Goal: Check status: Check status

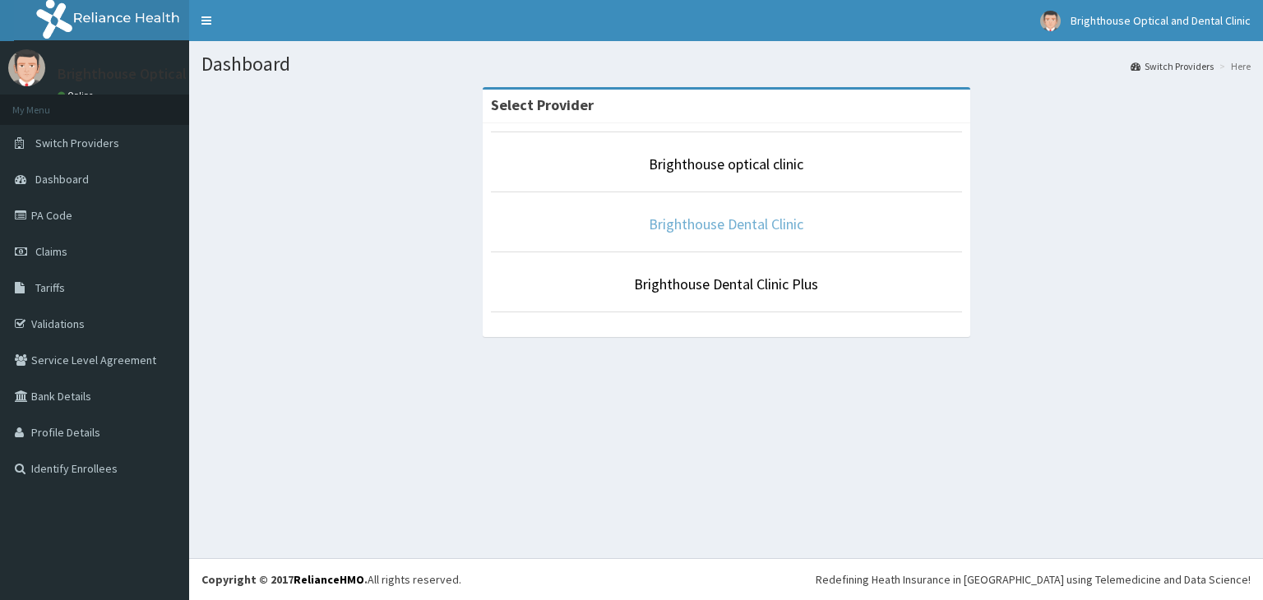
click at [733, 224] on link "Brighthouse Dental Clinic" at bounding box center [726, 224] width 155 height 19
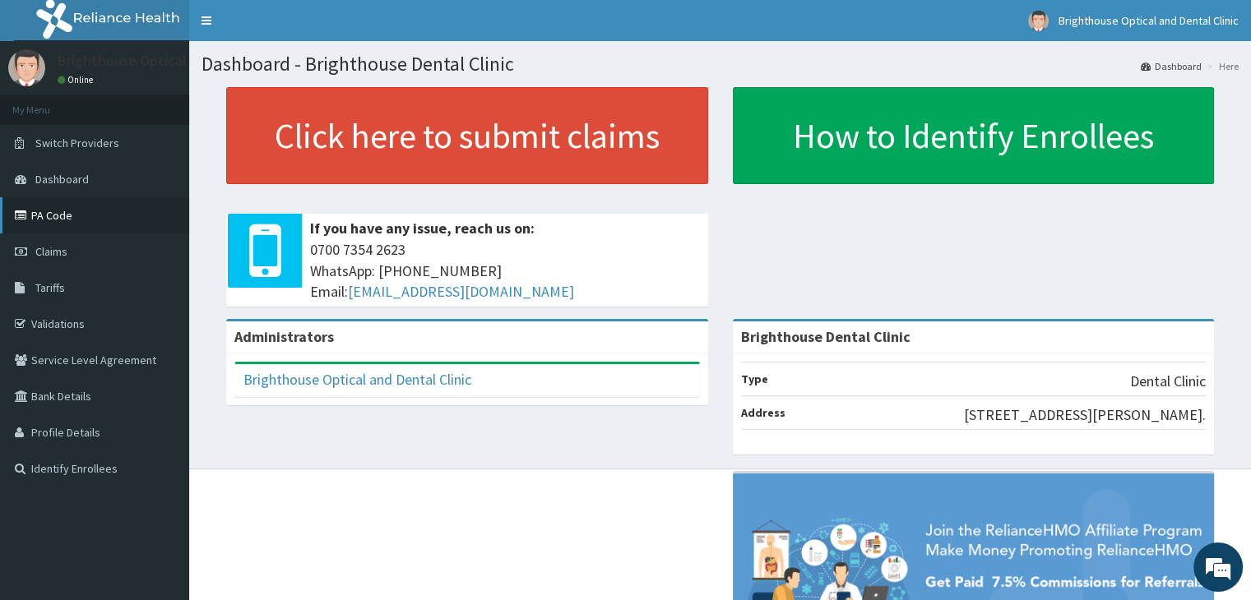
click at [49, 214] on link "PA Code" at bounding box center [94, 215] width 189 height 36
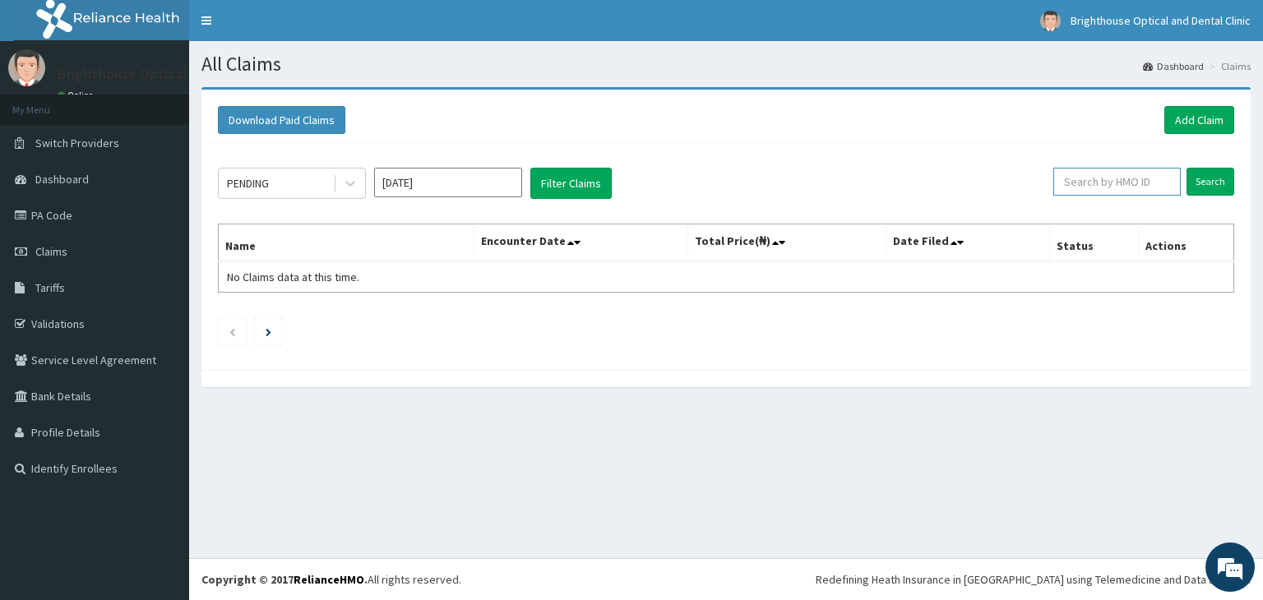
click at [1094, 182] on input "text" at bounding box center [1116, 182] width 127 height 28
paste input "CHL/11061/C"
type input "CHL/11061/C"
click at [1206, 178] on input "Search" at bounding box center [1211, 182] width 48 height 28
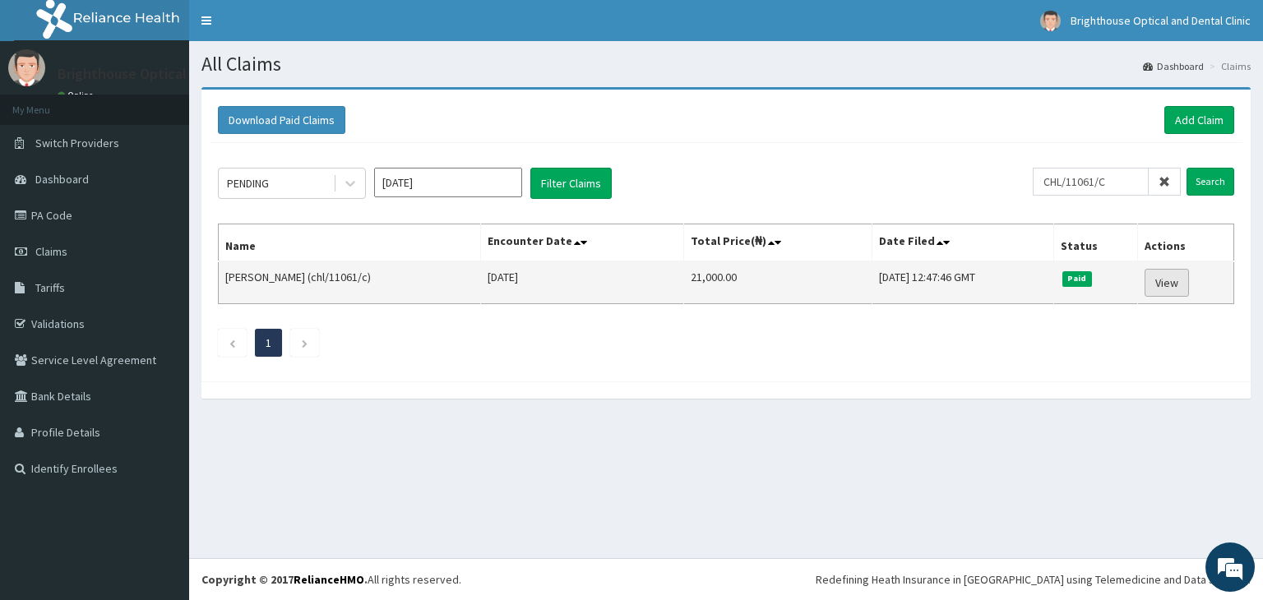
click at [1188, 280] on link "View" at bounding box center [1167, 283] width 44 height 28
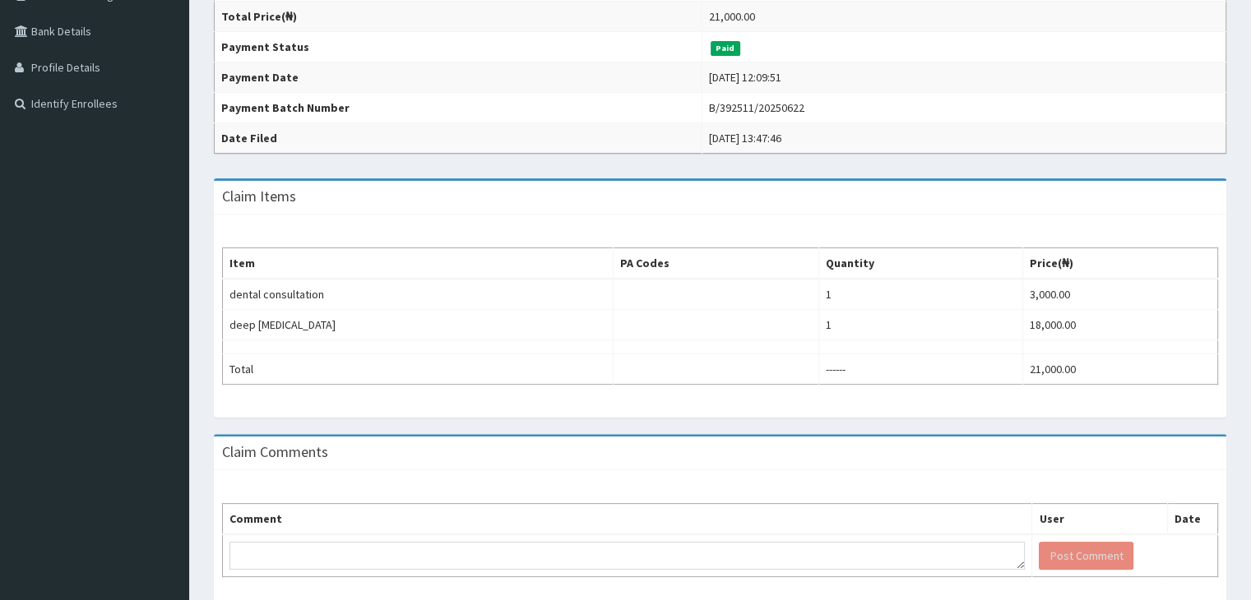
scroll to position [429, 0]
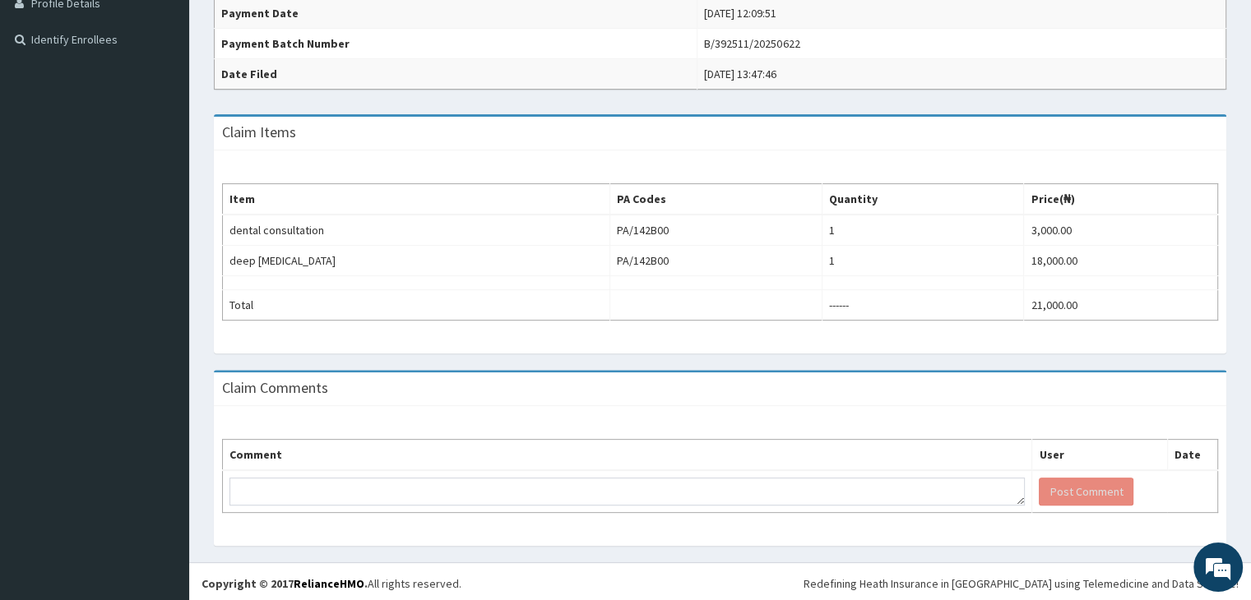
click at [950, 379] on div "Claim Comments" at bounding box center [720, 390] width 1012 height 34
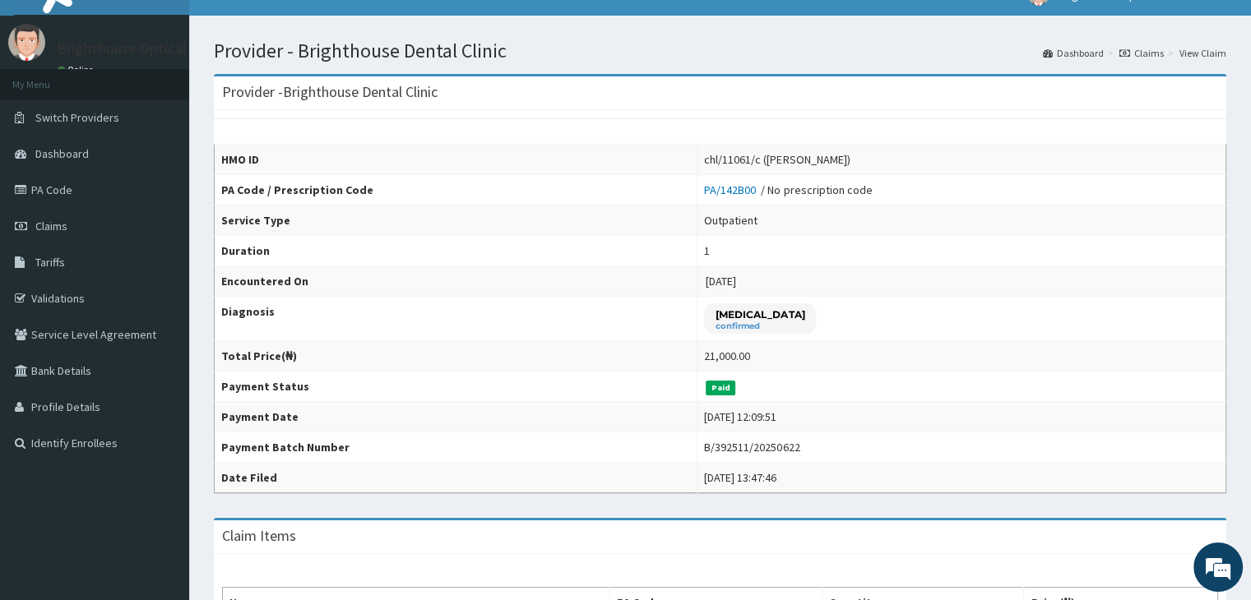
scroll to position [0, 0]
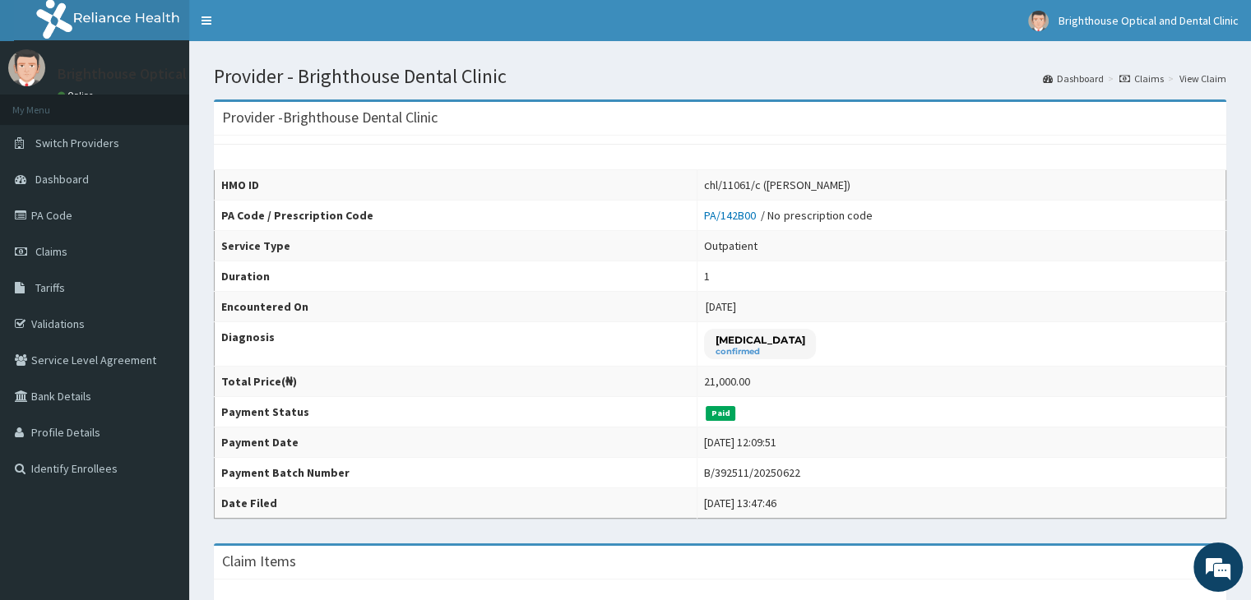
click at [1206, 178] on td "chl/11061/c (Oluwadarasimi Johnson)" at bounding box center [961, 185] width 529 height 30
click at [55, 209] on link "PA Code" at bounding box center [94, 215] width 189 height 36
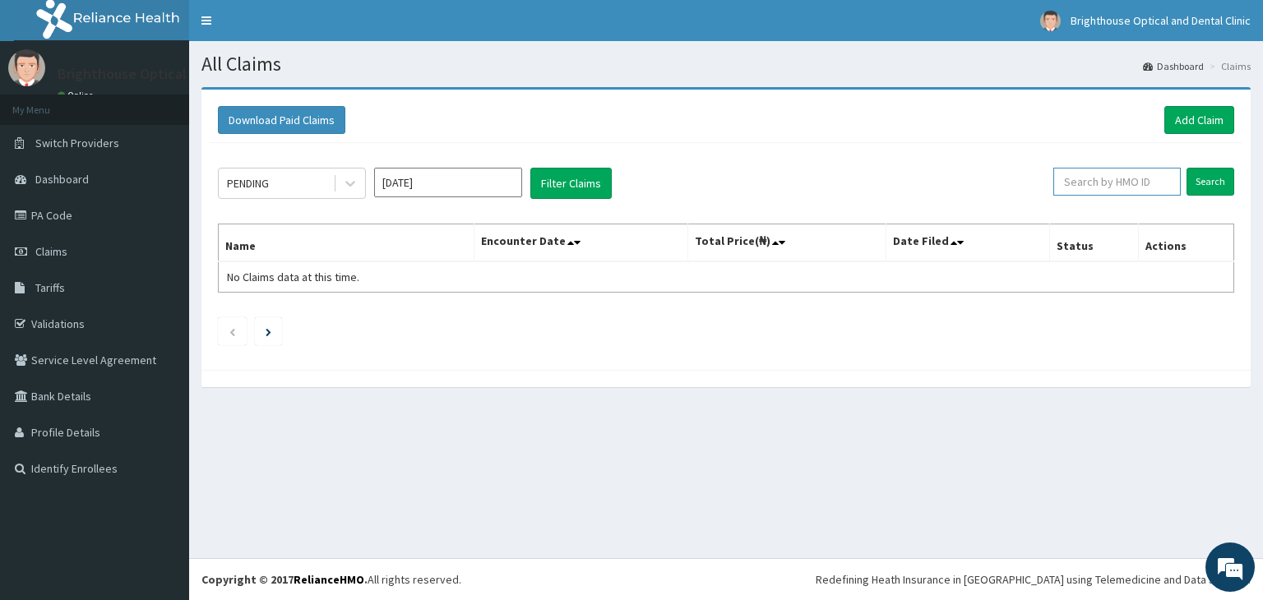
click at [1110, 183] on input "text" at bounding box center [1116, 182] width 127 height 28
paste input "PIT/10130/A"
type input "PIT/10130/A"
click at [1211, 175] on input "Search" at bounding box center [1211, 182] width 48 height 28
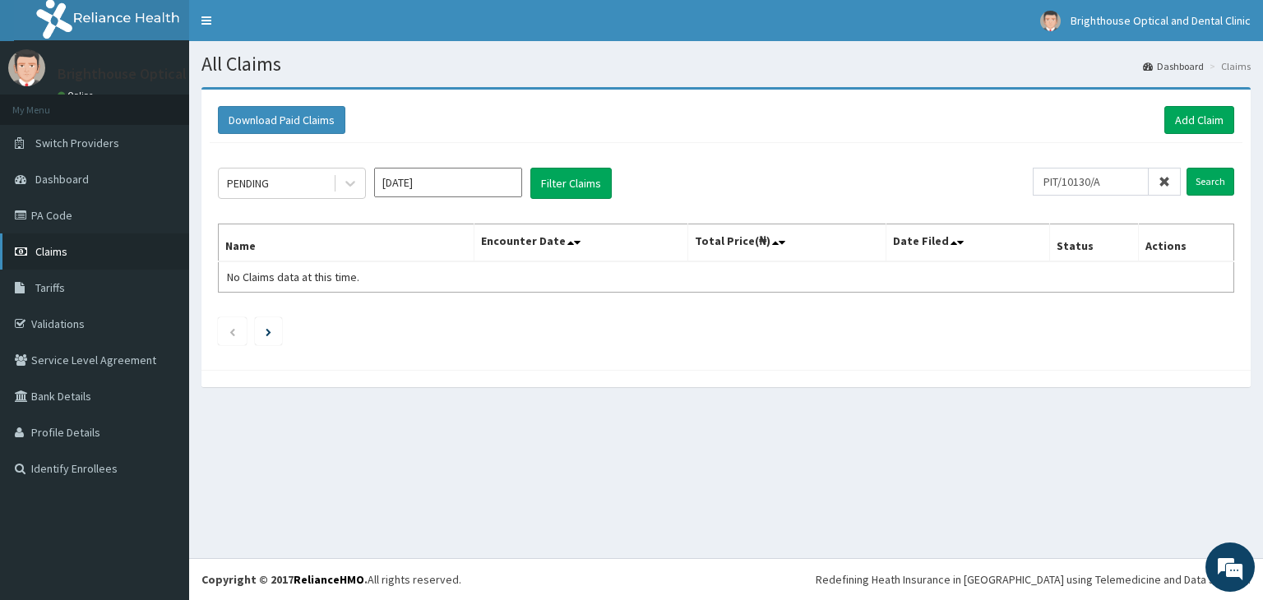
click at [43, 252] on span "Claims" at bounding box center [51, 251] width 32 height 15
click at [45, 247] on span "Claims" at bounding box center [51, 251] width 32 height 15
click at [44, 212] on link "PA Code" at bounding box center [94, 215] width 189 height 36
